Goal: Information Seeking & Learning: Learn about a topic

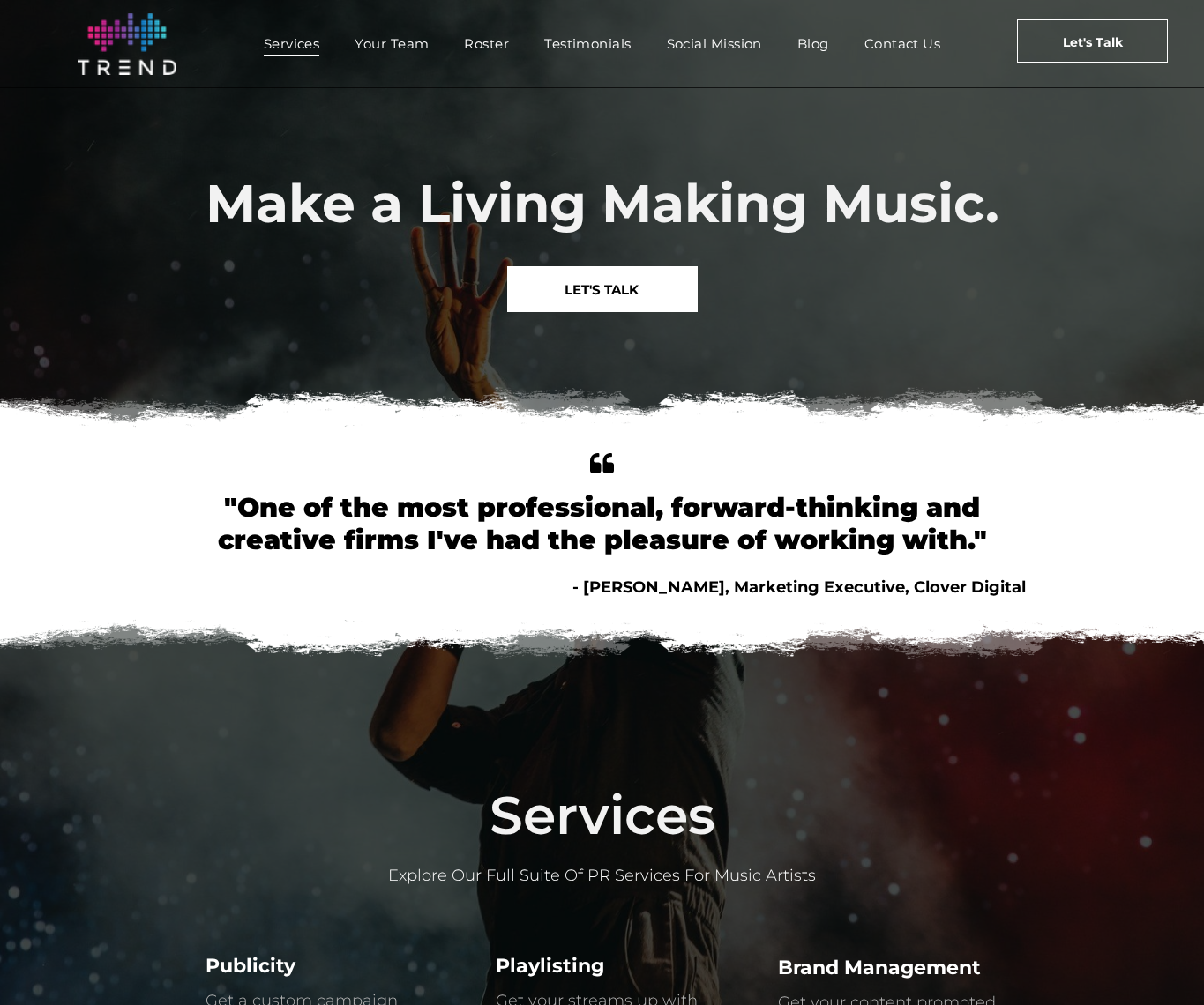
click at [302, 43] on span "Services" at bounding box center [292, 44] width 57 height 26
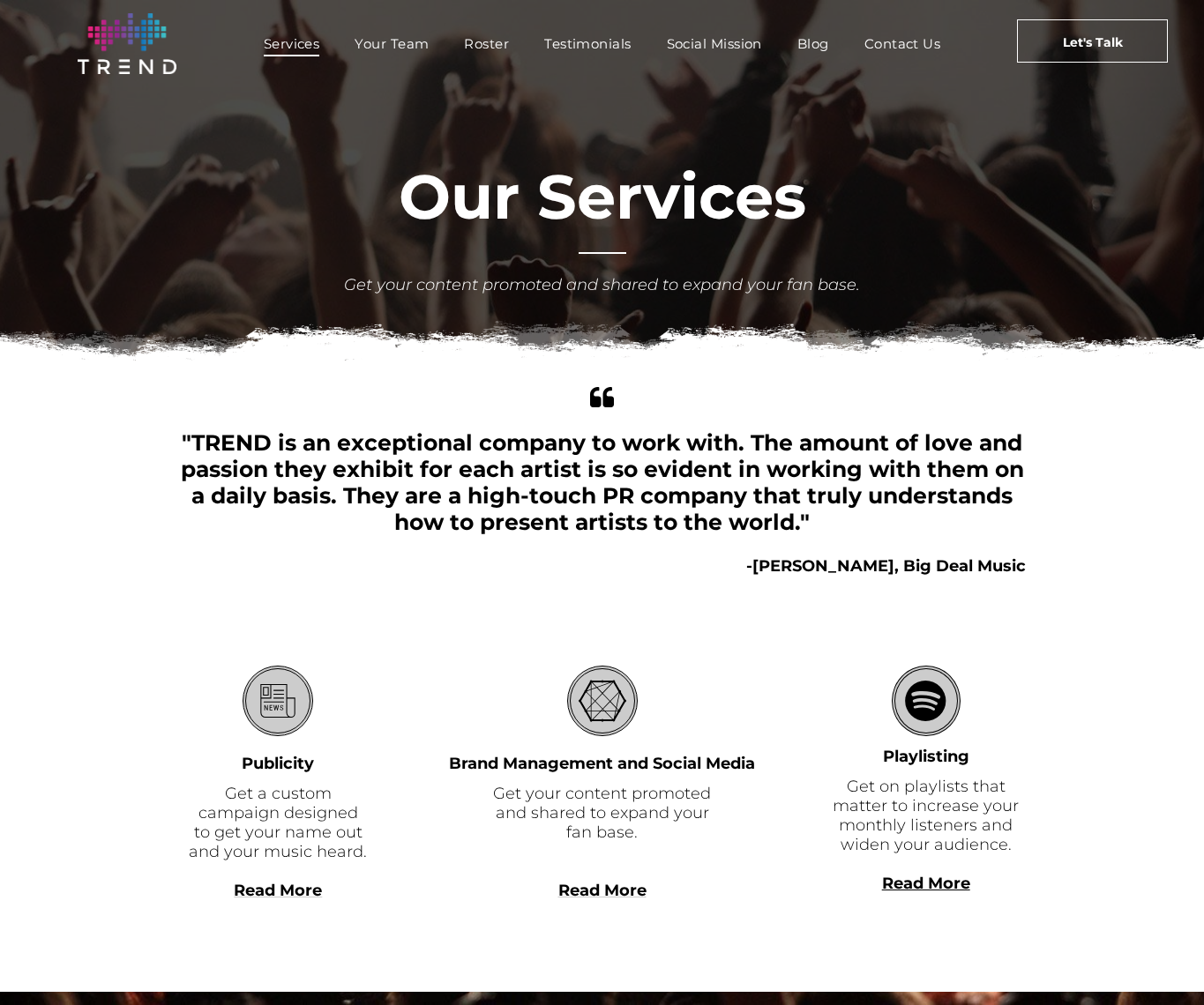
click at [392, 50] on span "Your Team" at bounding box center [392, 44] width 74 height 26
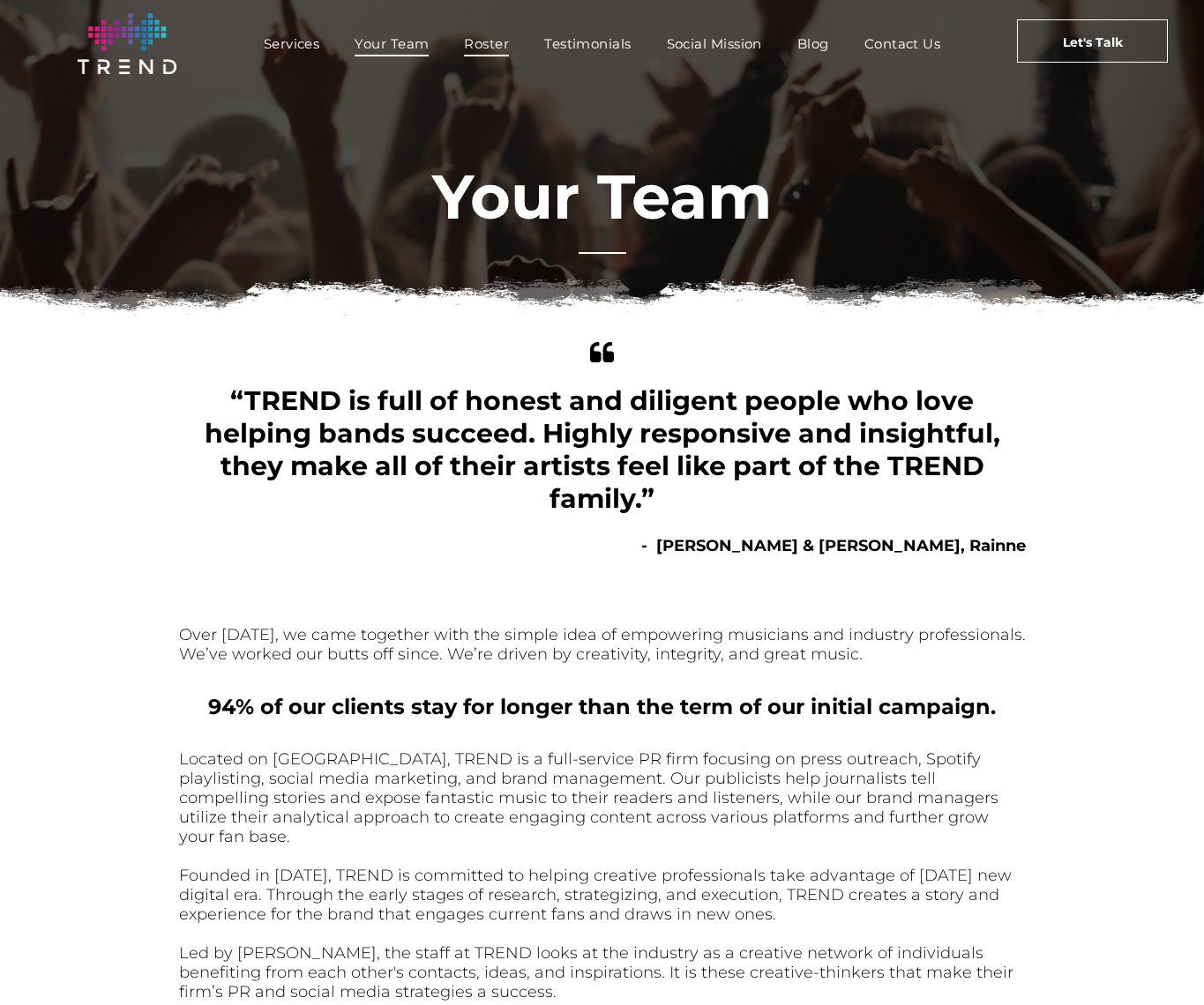
click at [495, 51] on span "Roster" at bounding box center [487, 44] width 45 height 26
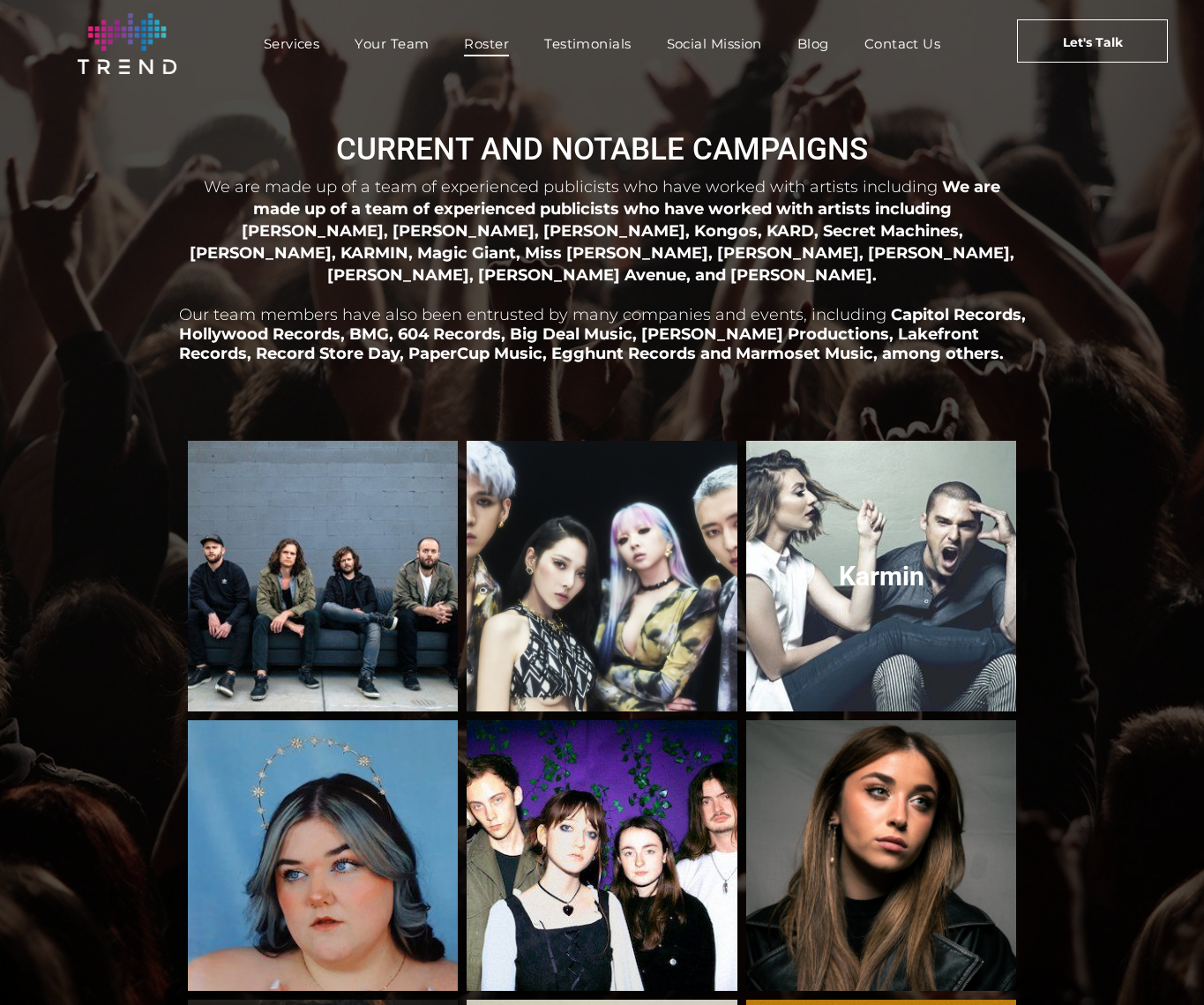
click at [876, 525] on link "Karmin" at bounding box center [881, 576] width 287 height 287
click at [886, 562] on link "Karmin" at bounding box center [881, 576] width 287 height 287
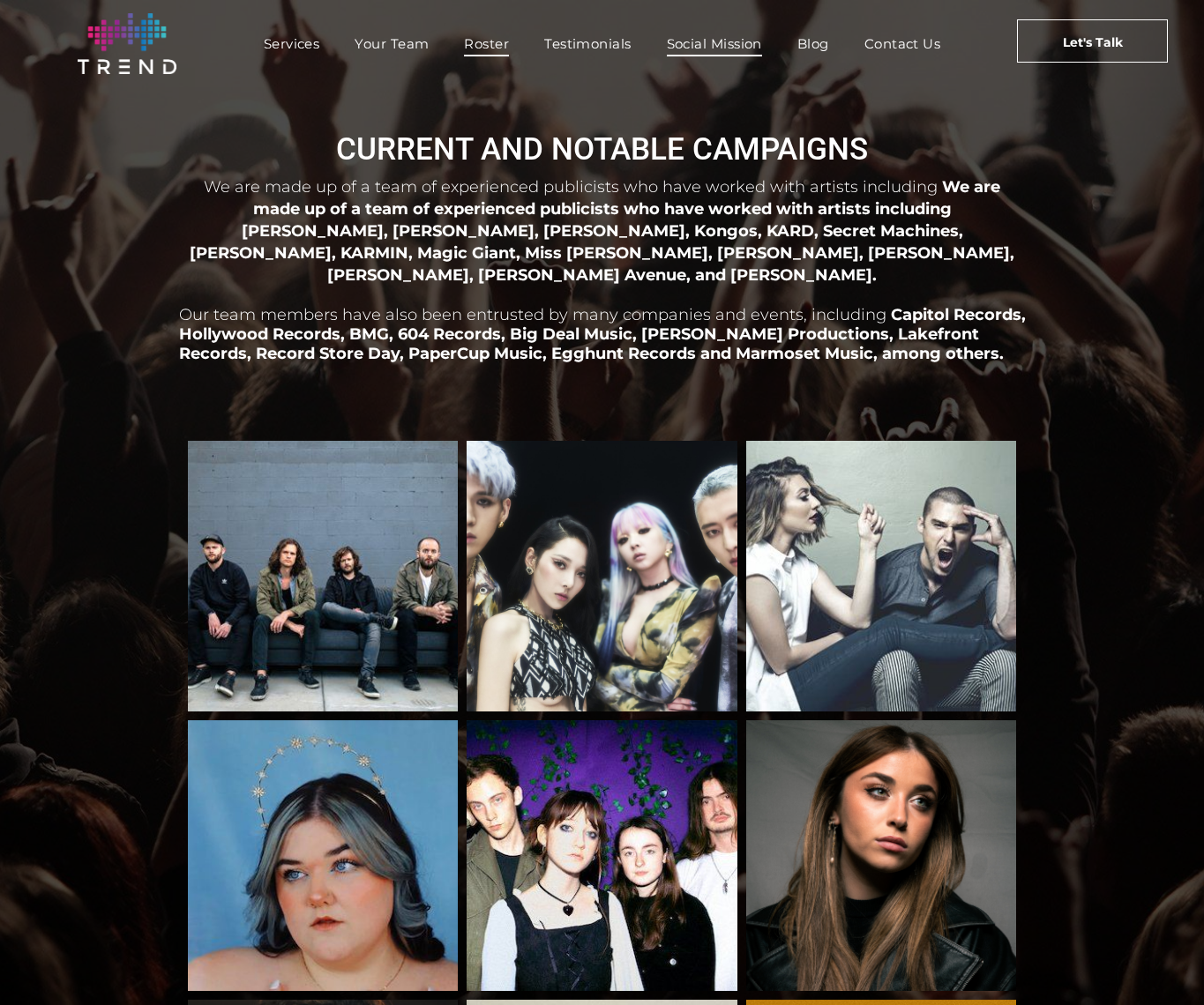
click at [700, 41] on span "Social Mission" at bounding box center [714, 44] width 96 height 26
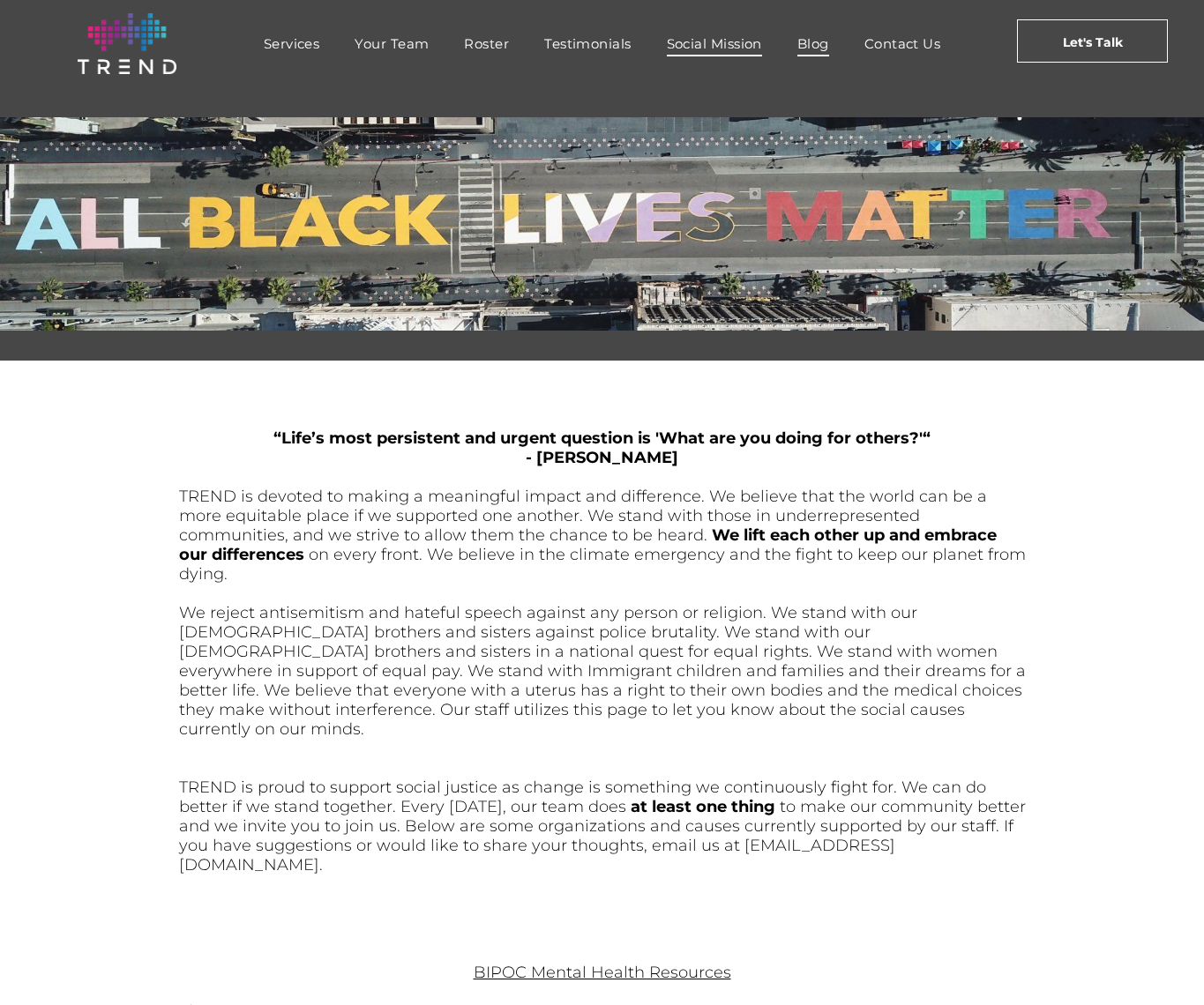
click at [811, 50] on span "Blog" at bounding box center [813, 44] width 32 height 26
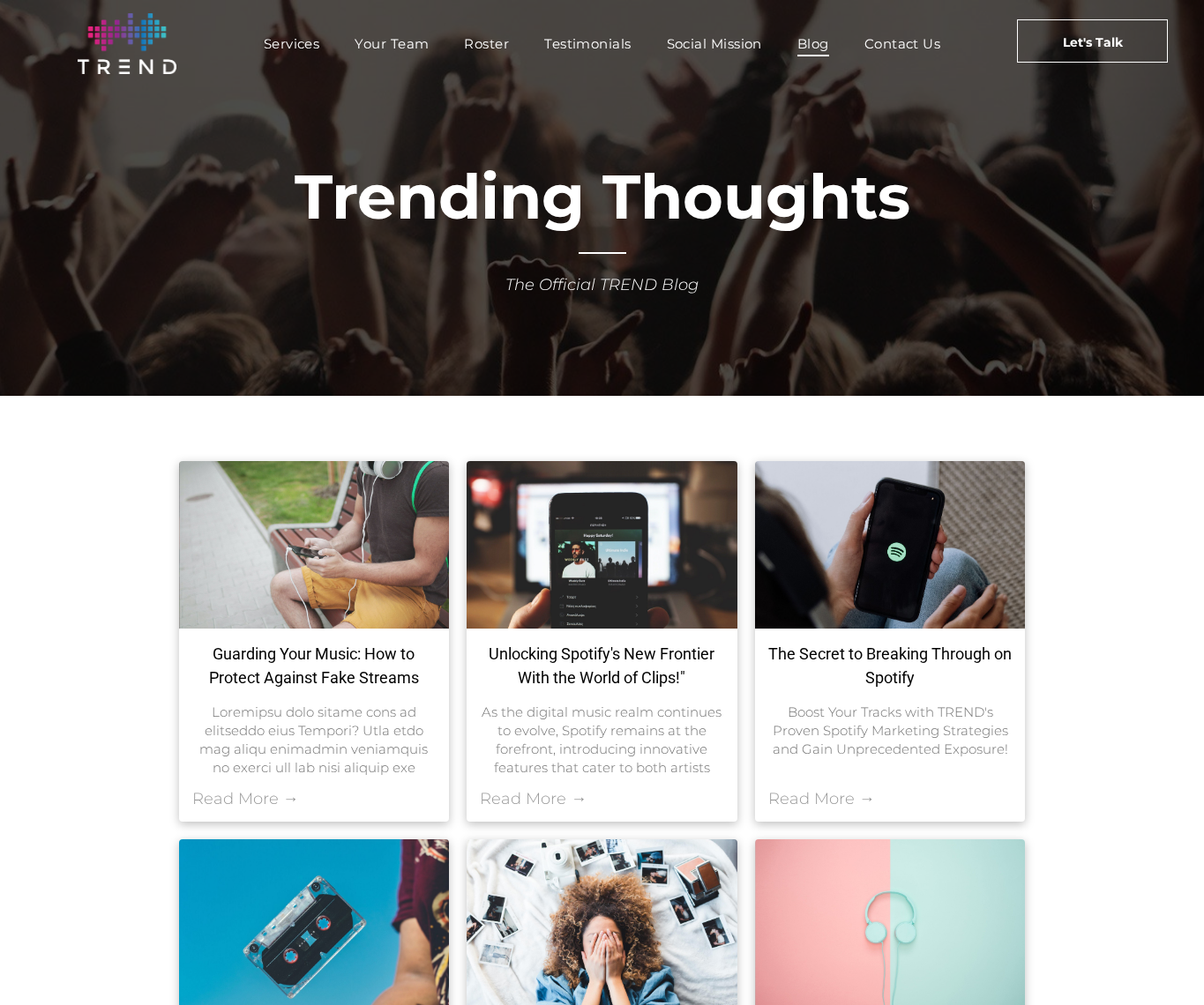
click at [846, 792] on link "Read More →" at bounding box center [822, 799] width 107 height 20
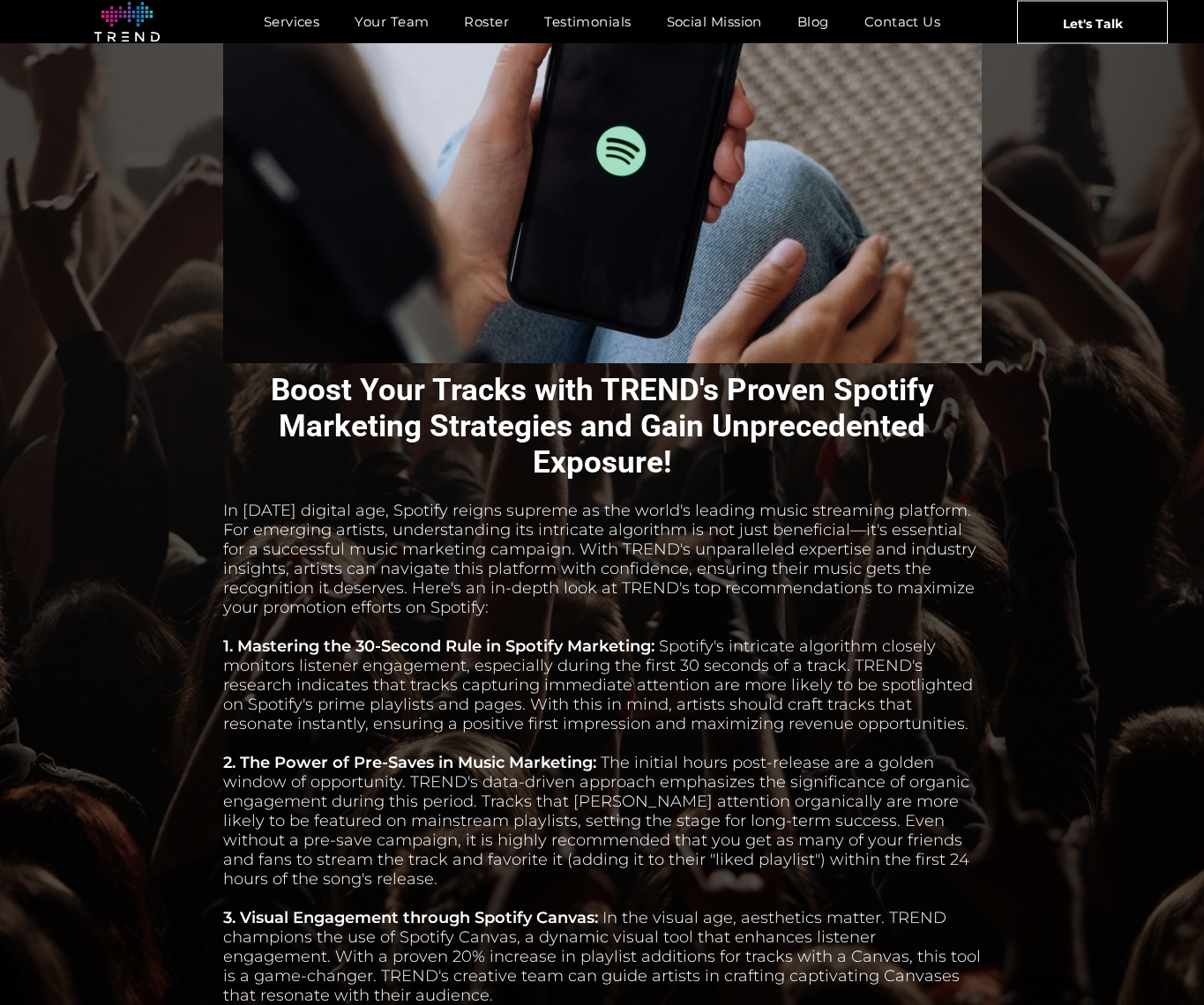
scroll to position [395, 0]
